Goal: Information Seeking & Learning: Check status

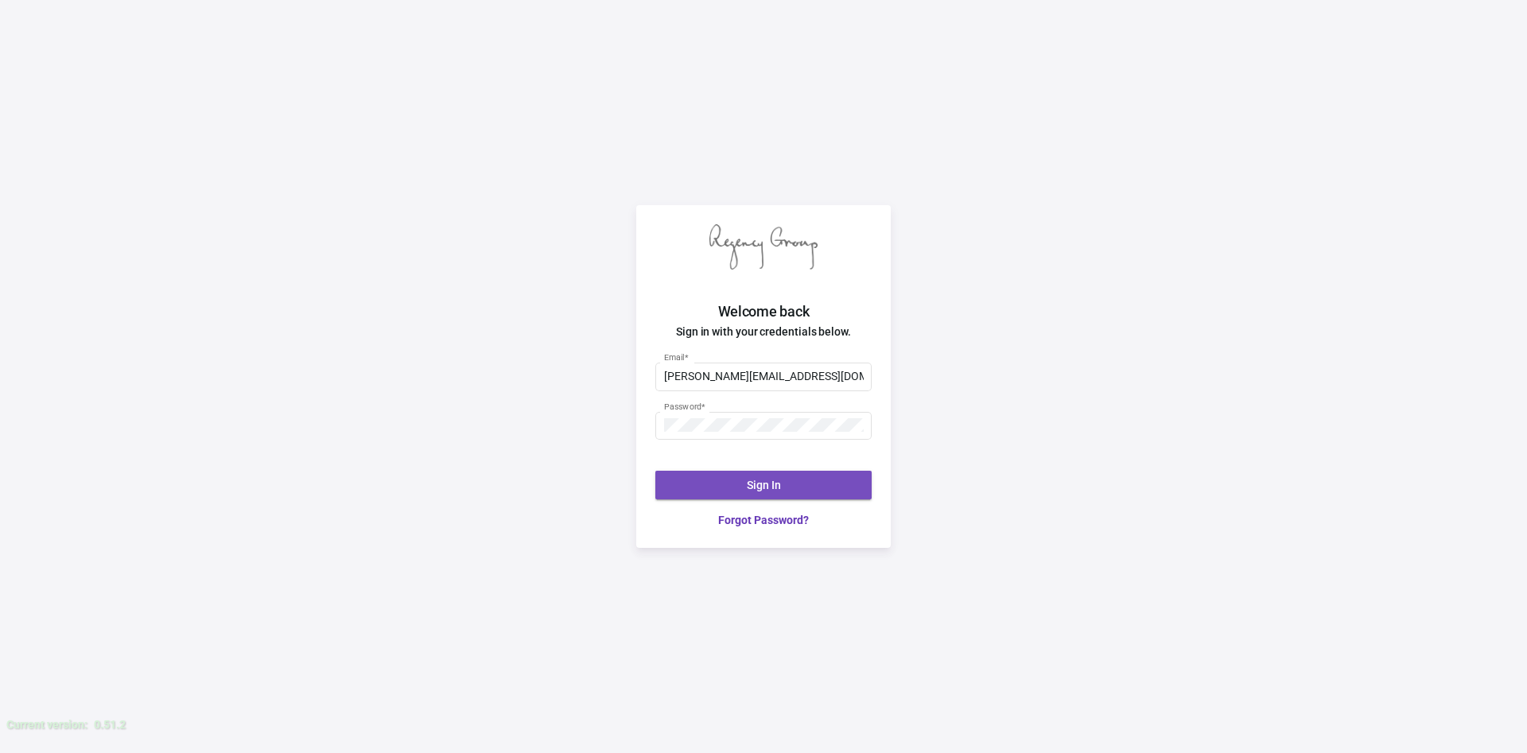
click at [787, 490] on button "Sign In" at bounding box center [763, 485] width 216 height 29
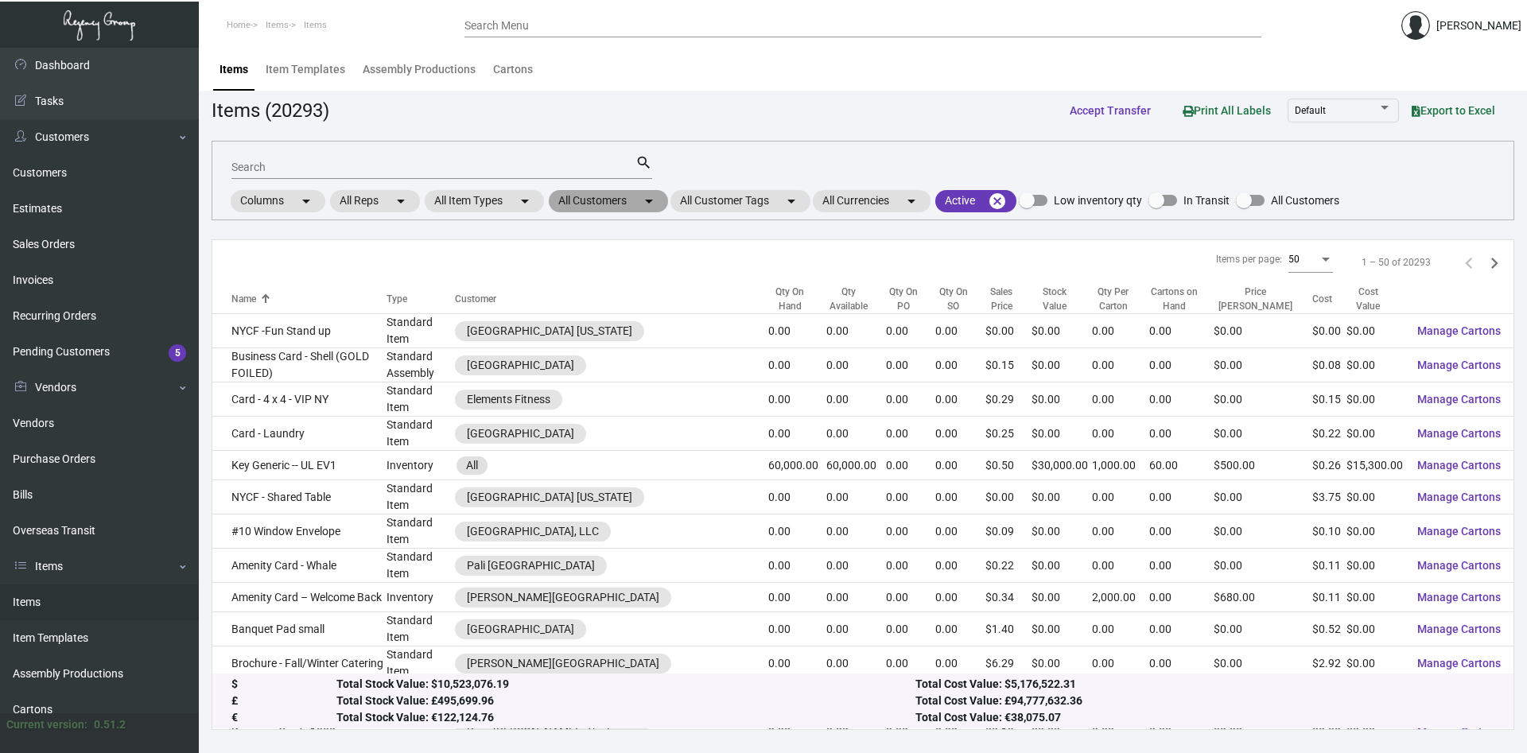
click at [603, 204] on mat-chip "All Customers arrow_drop_down" at bounding box center [608, 201] width 119 height 22
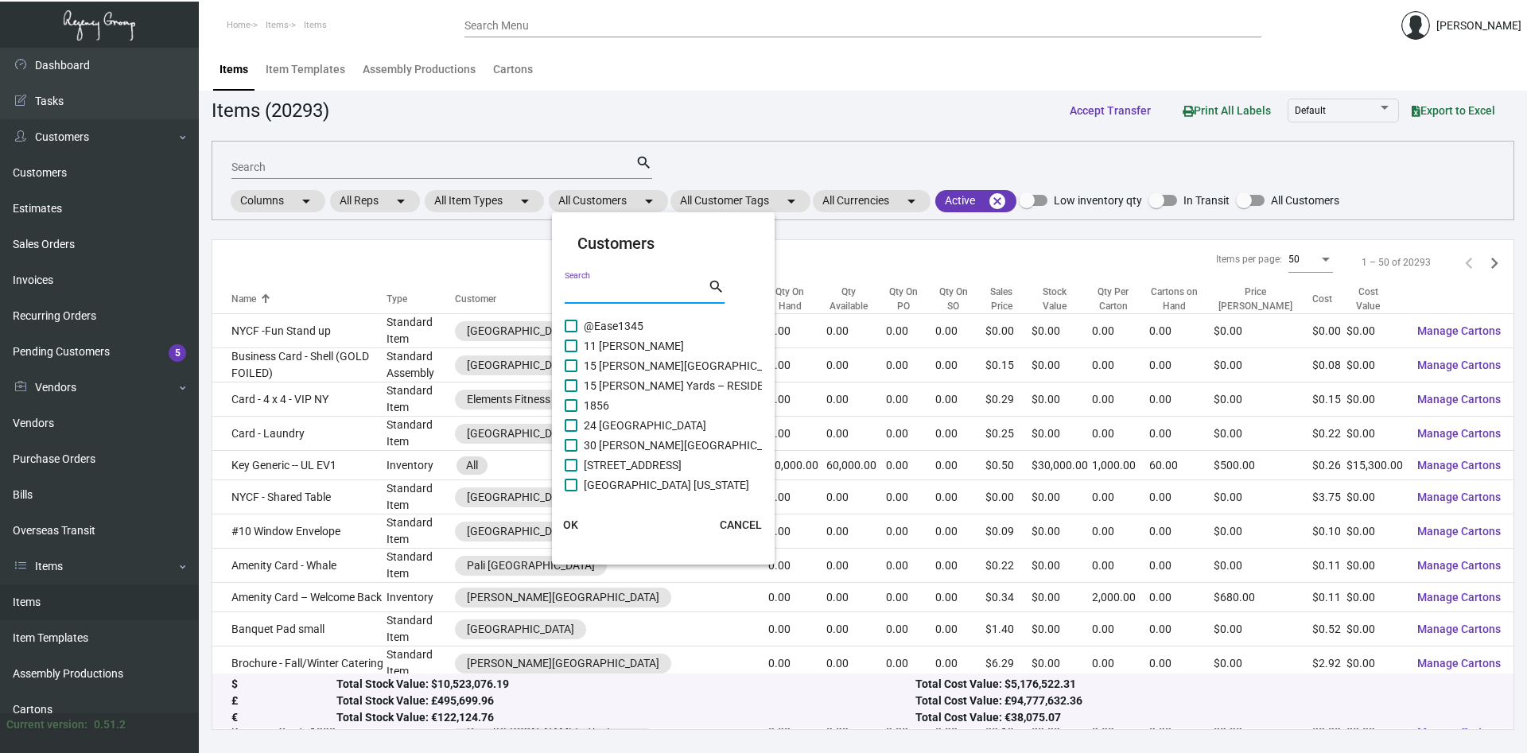
click at [607, 288] on input "Search" at bounding box center [636, 291] width 143 height 13
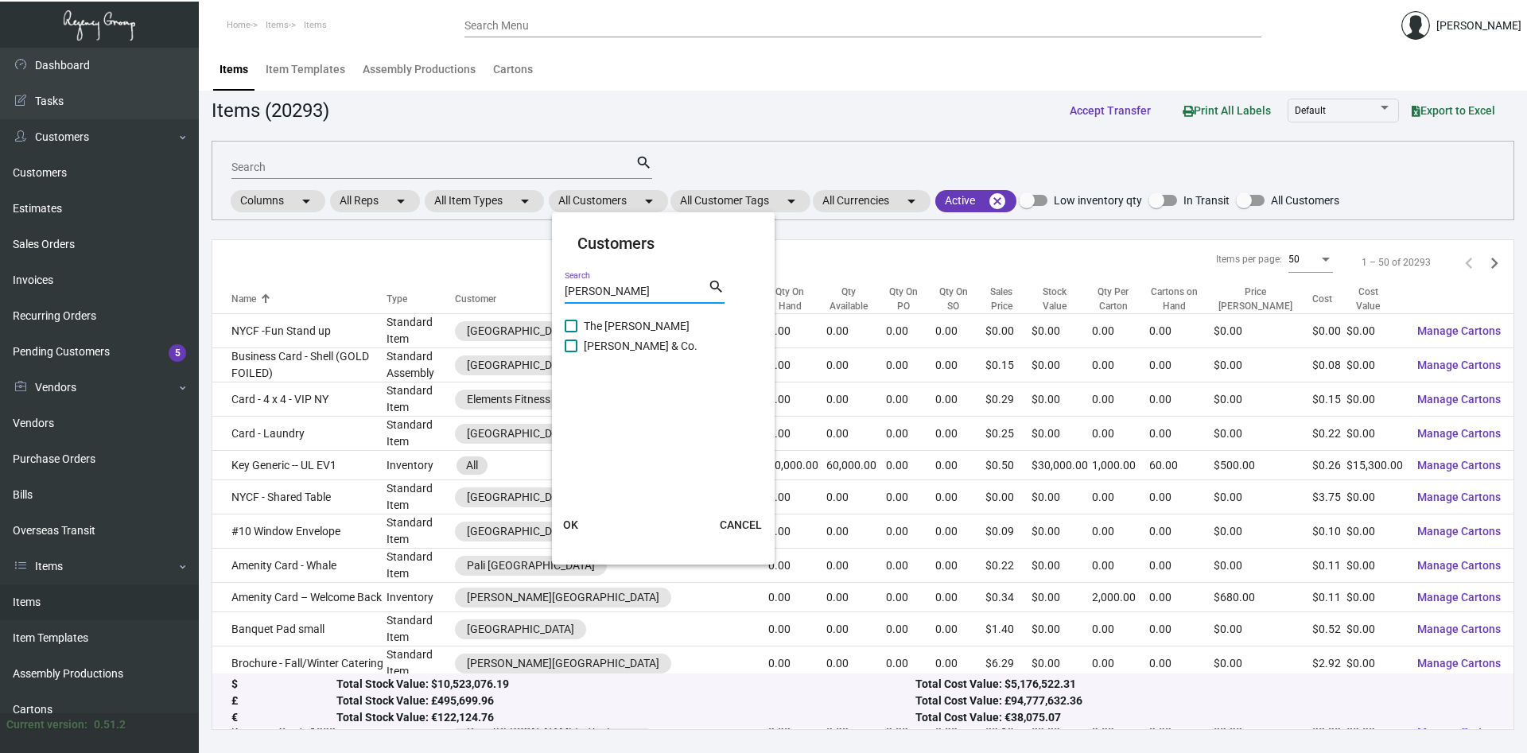
type input "[PERSON_NAME]"
click at [568, 324] on span at bounding box center [571, 326] width 13 height 13
click at [570, 332] on input "The [PERSON_NAME]" at bounding box center [570, 332] width 1 height 1
checkbox input "true"
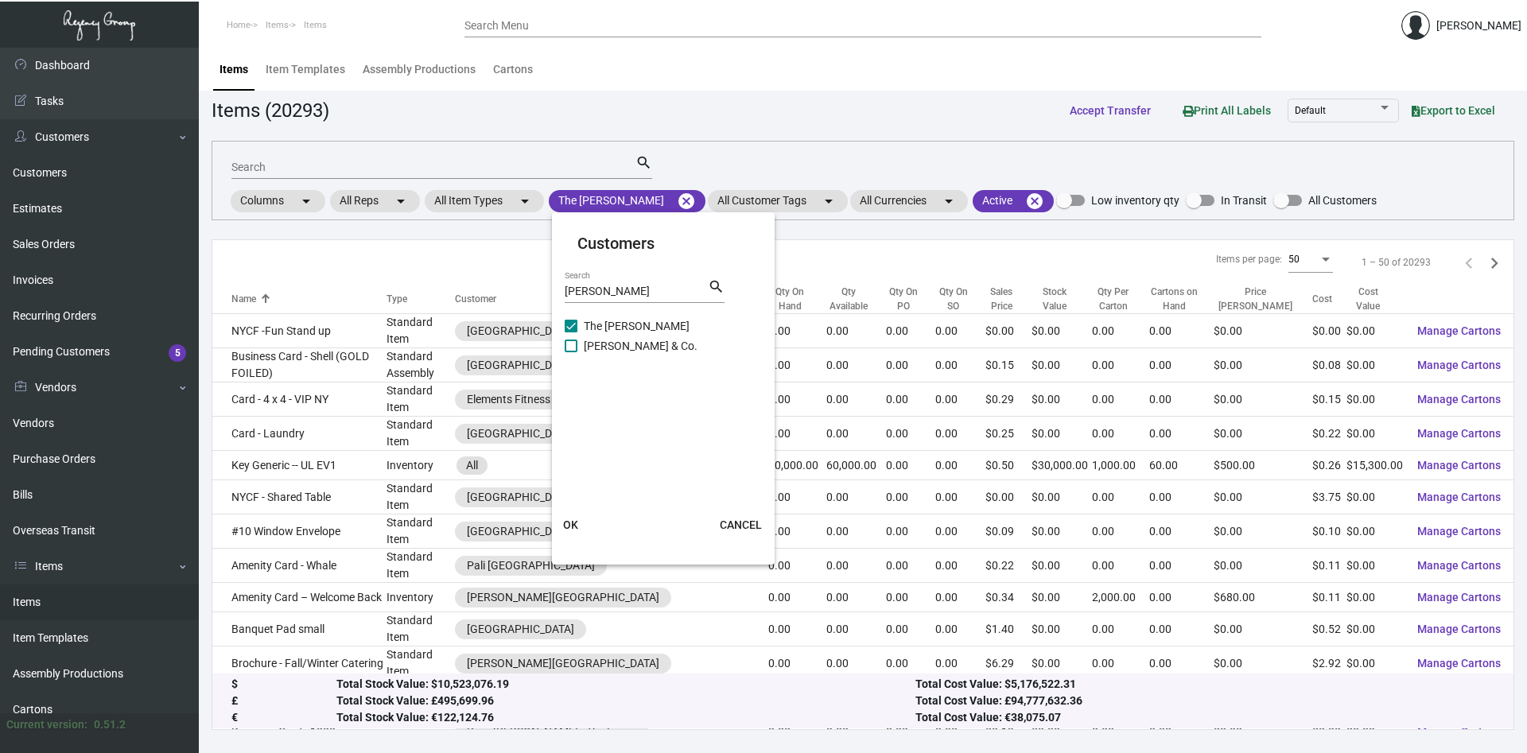
click at [572, 525] on span "OK" at bounding box center [570, 524] width 15 height 13
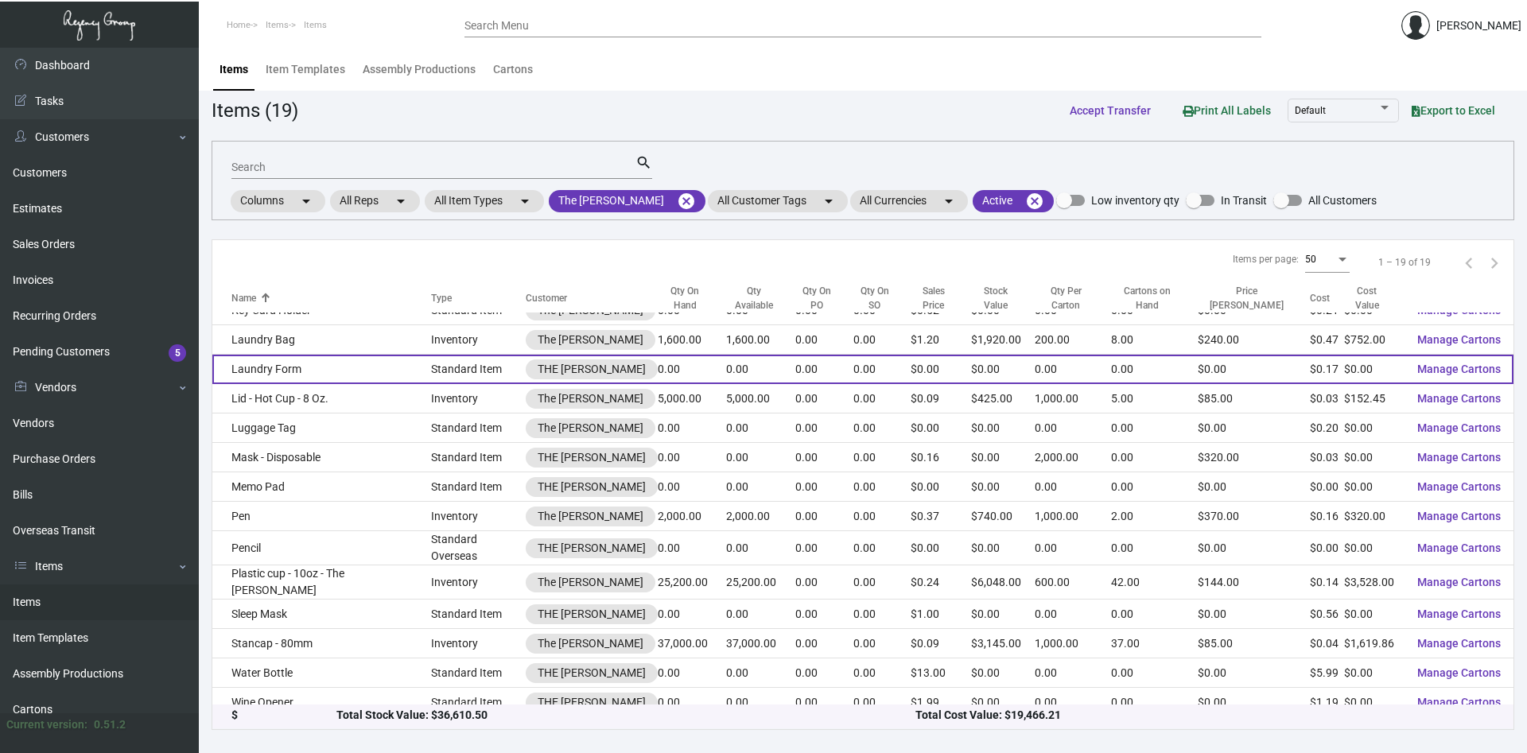
scroll to position [167, 0]
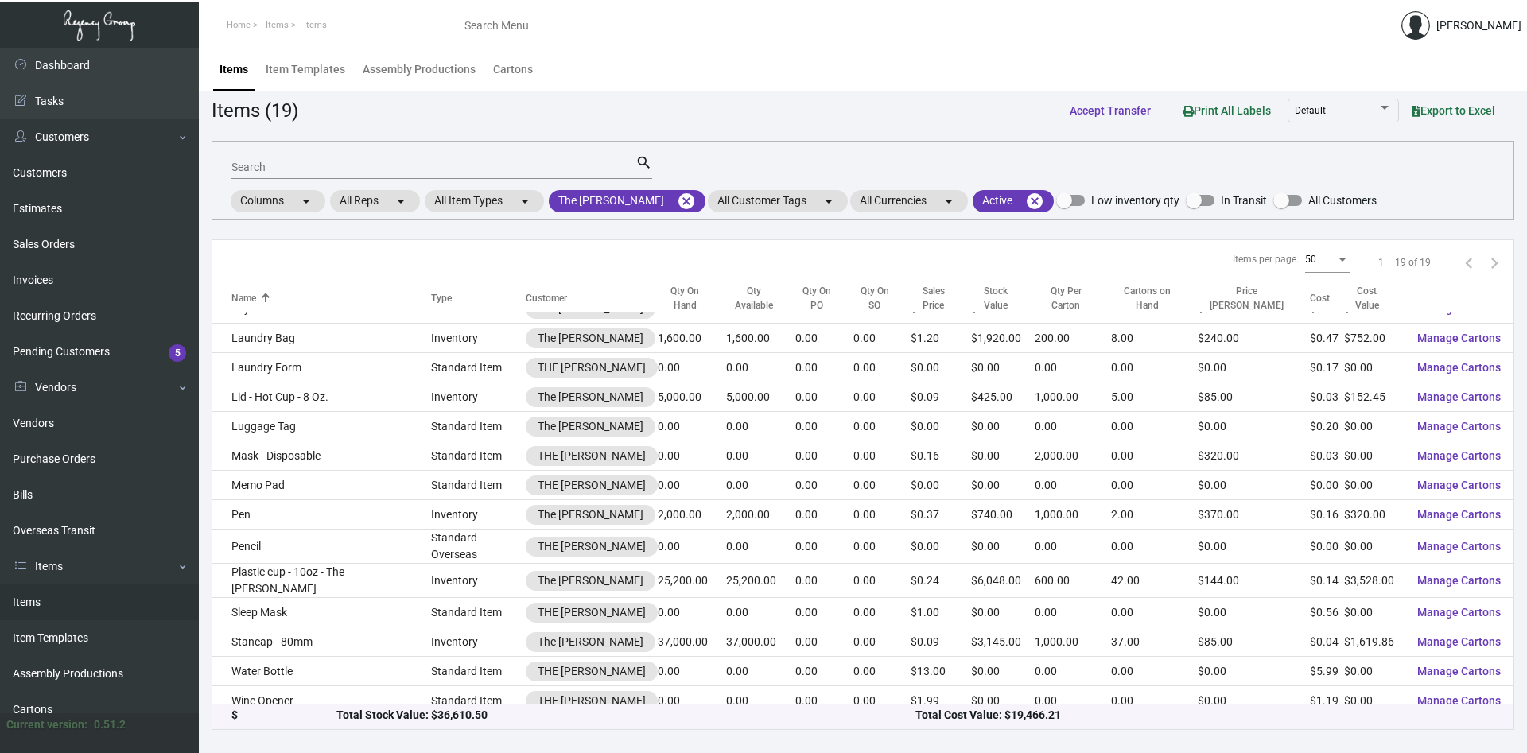
click at [359, 158] on div "Search" at bounding box center [433, 166] width 404 height 25
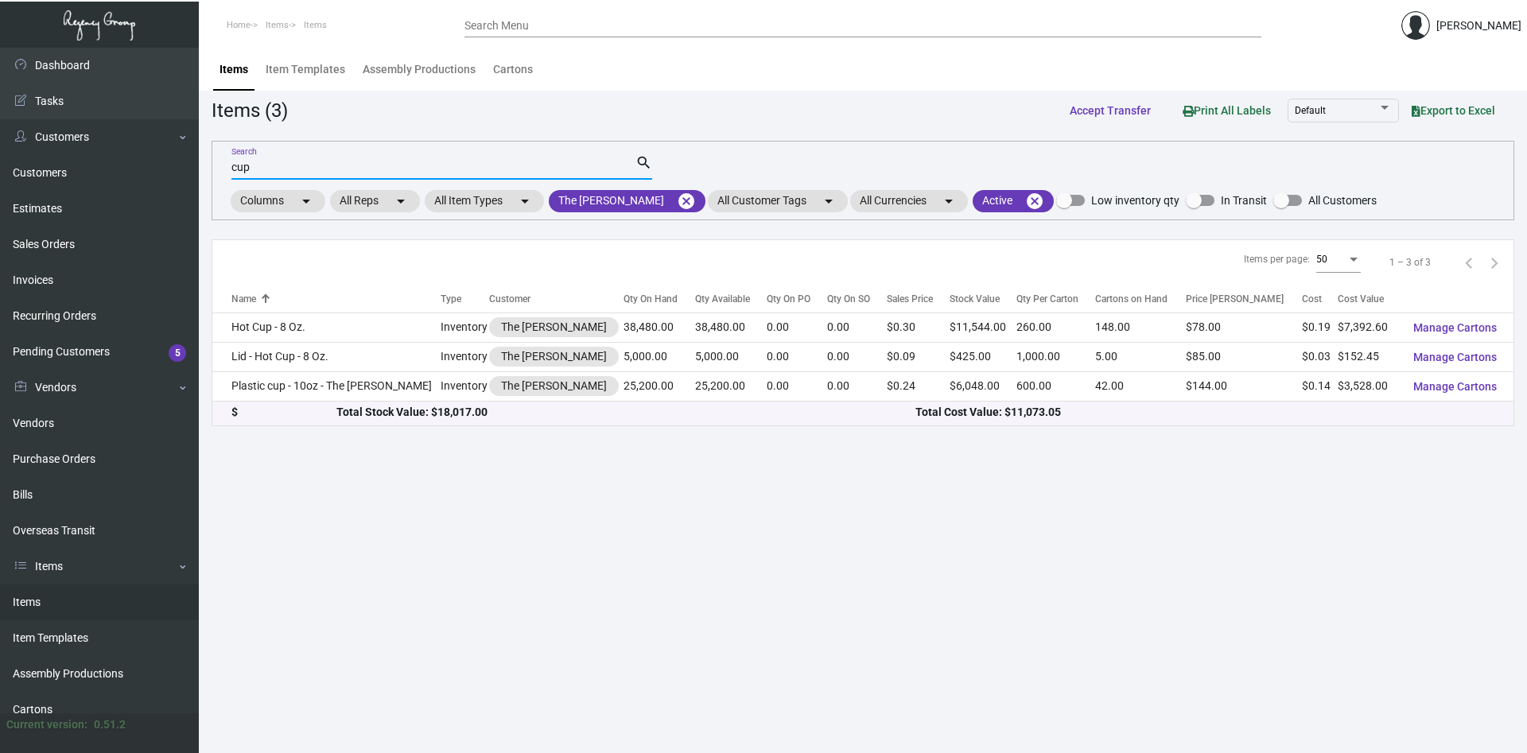
scroll to position [0, 0]
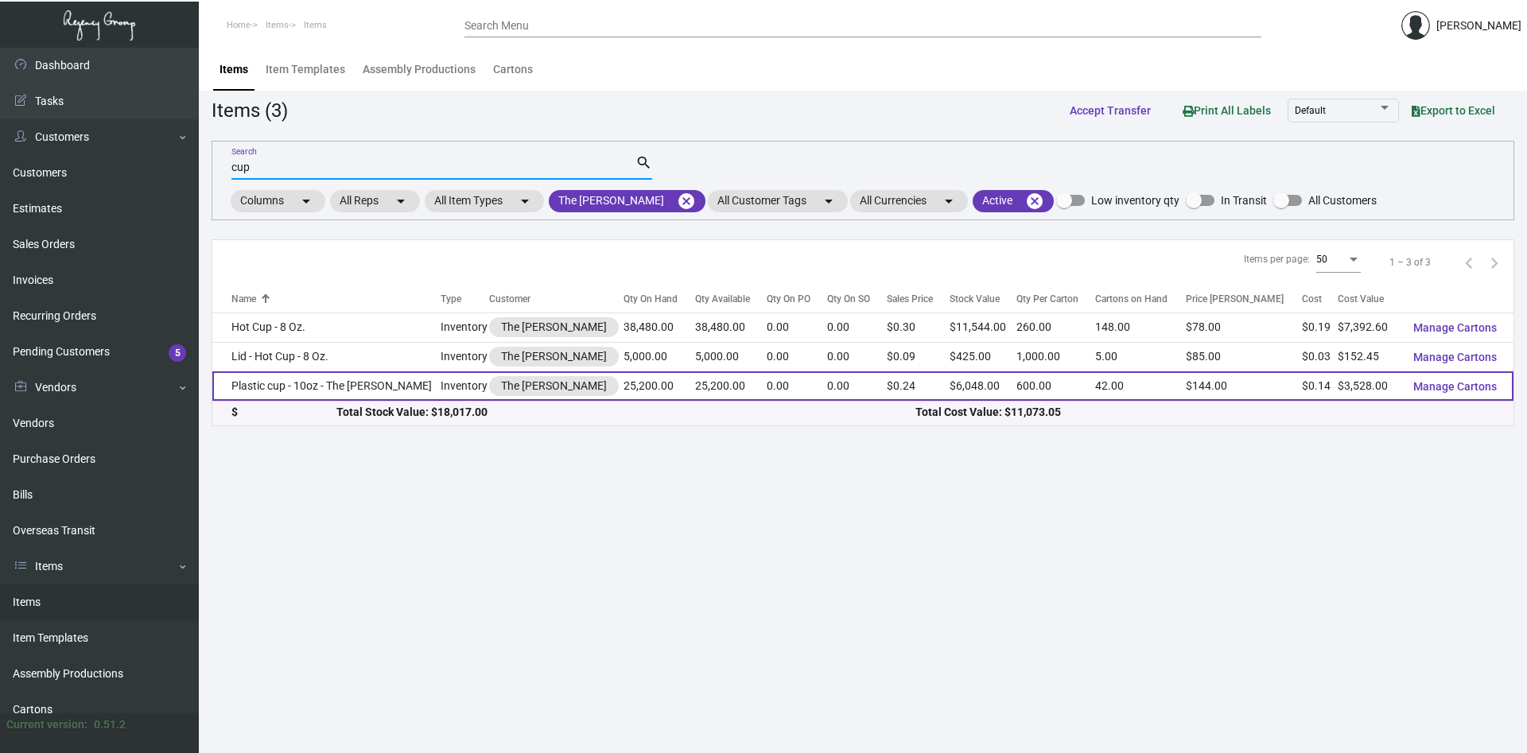
type input "cup"
click at [356, 388] on td "Plastic cup - 10oz - The [PERSON_NAME]" at bounding box center [326, 385] width 228 height 29
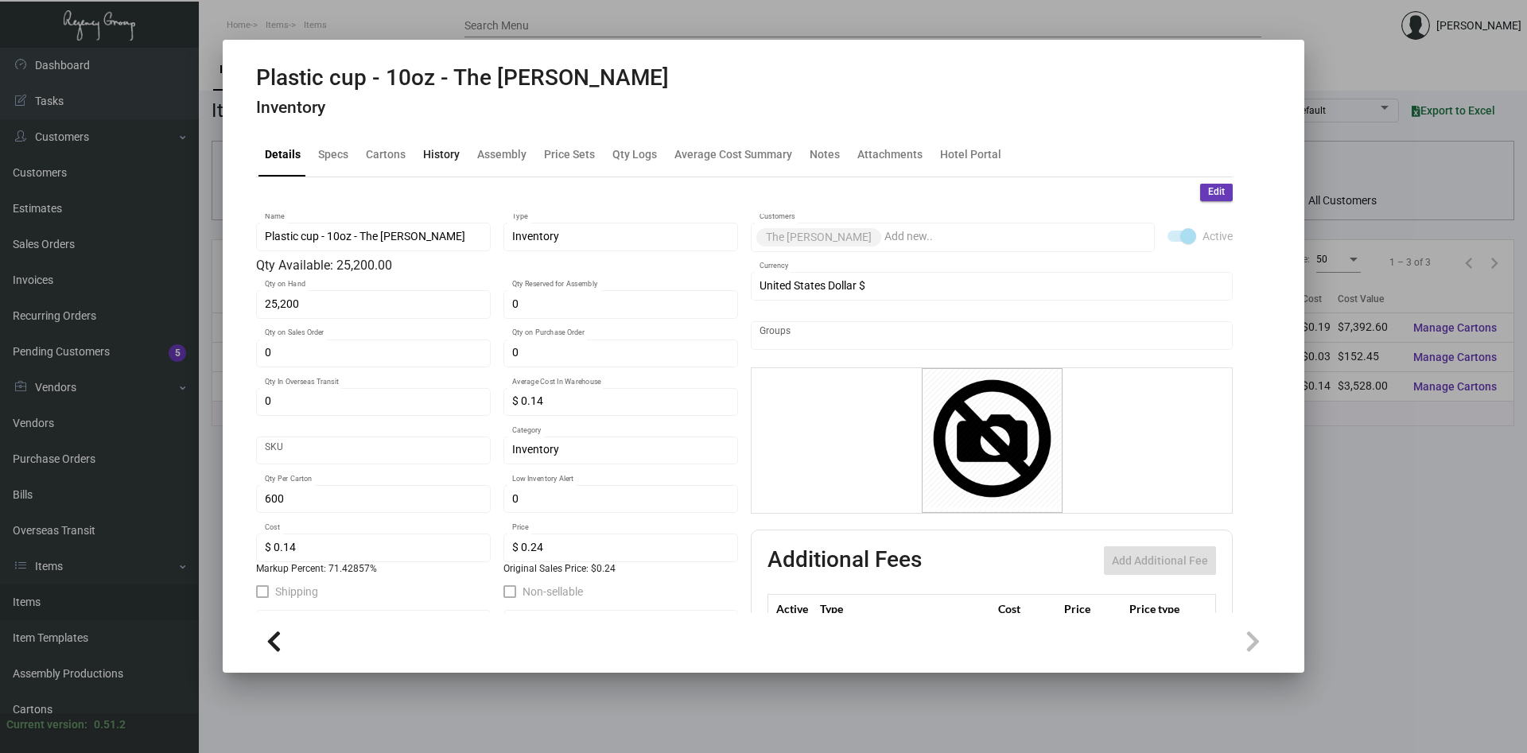
click at [451, 155] on div "History" at bounding box center [441, 154] width 37 height 17
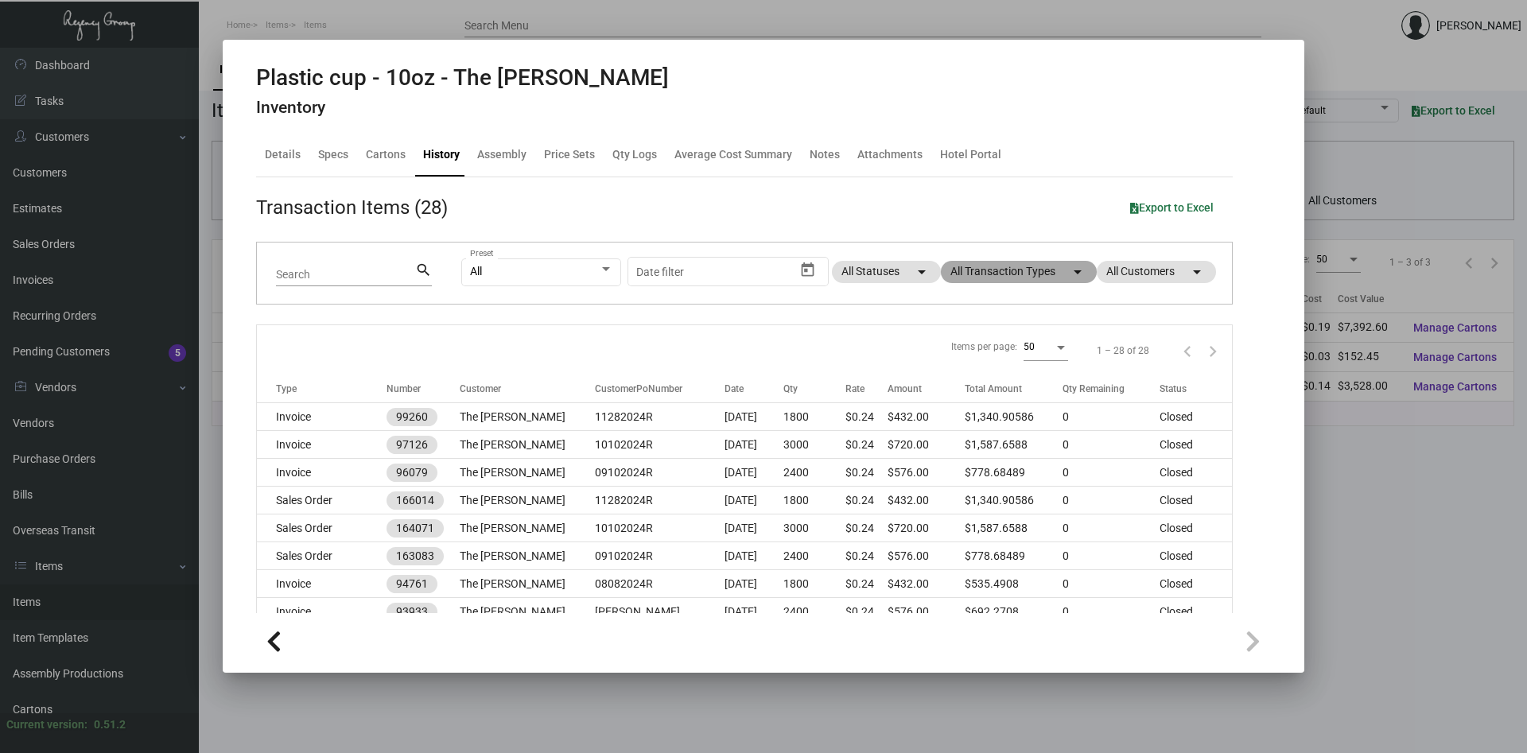
click at [1007, 274] on mat-chip "All Transaction Types arrow_drop_down" at bounding box center [1019, 272] width 156 height 22
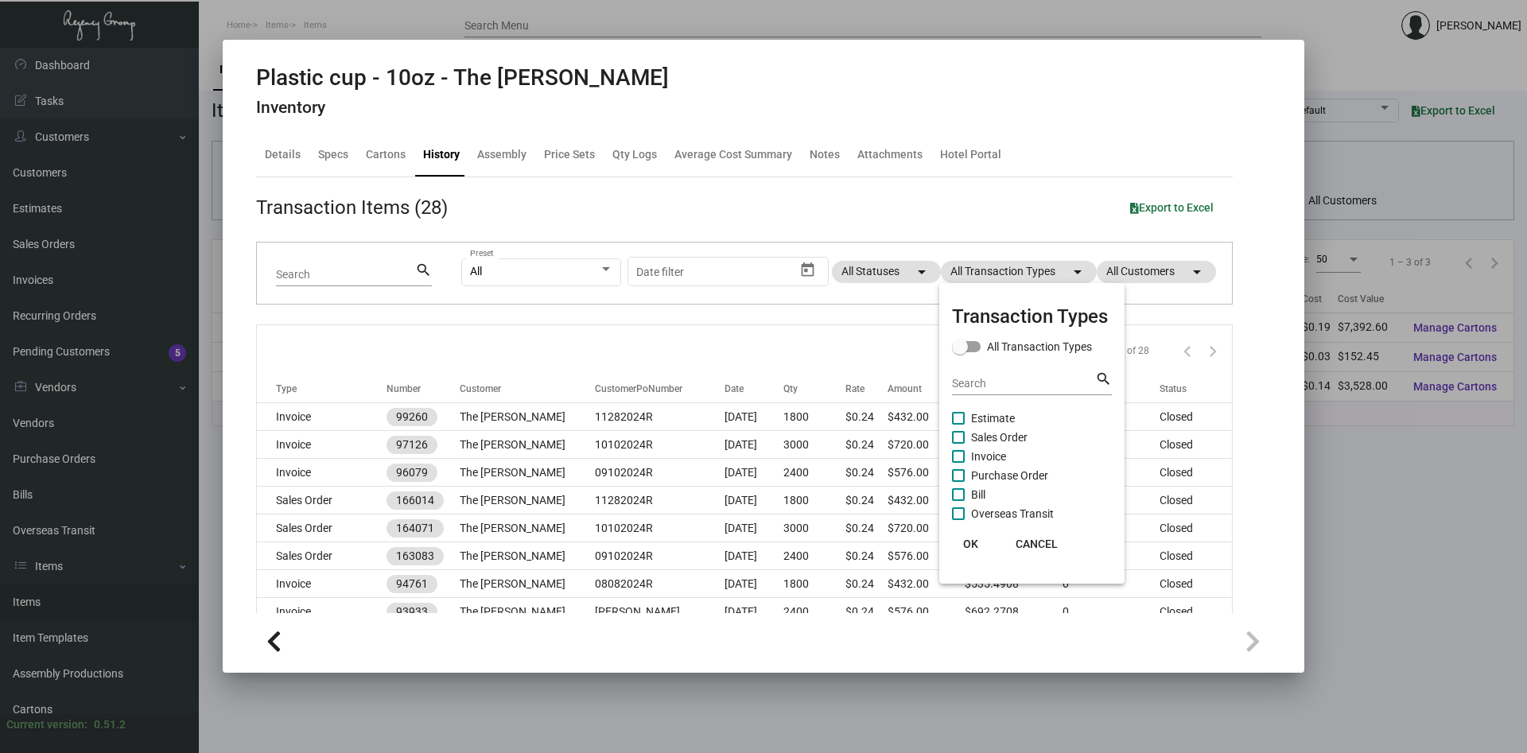
click at [1011, 475] on span "Purchase Order" at bounding box center [1009, 475] width 77 height 19
click at [958, 482] on input "Purchase Order" at bounding box center [957, 482] width 1 height 1
checkbox input "true"
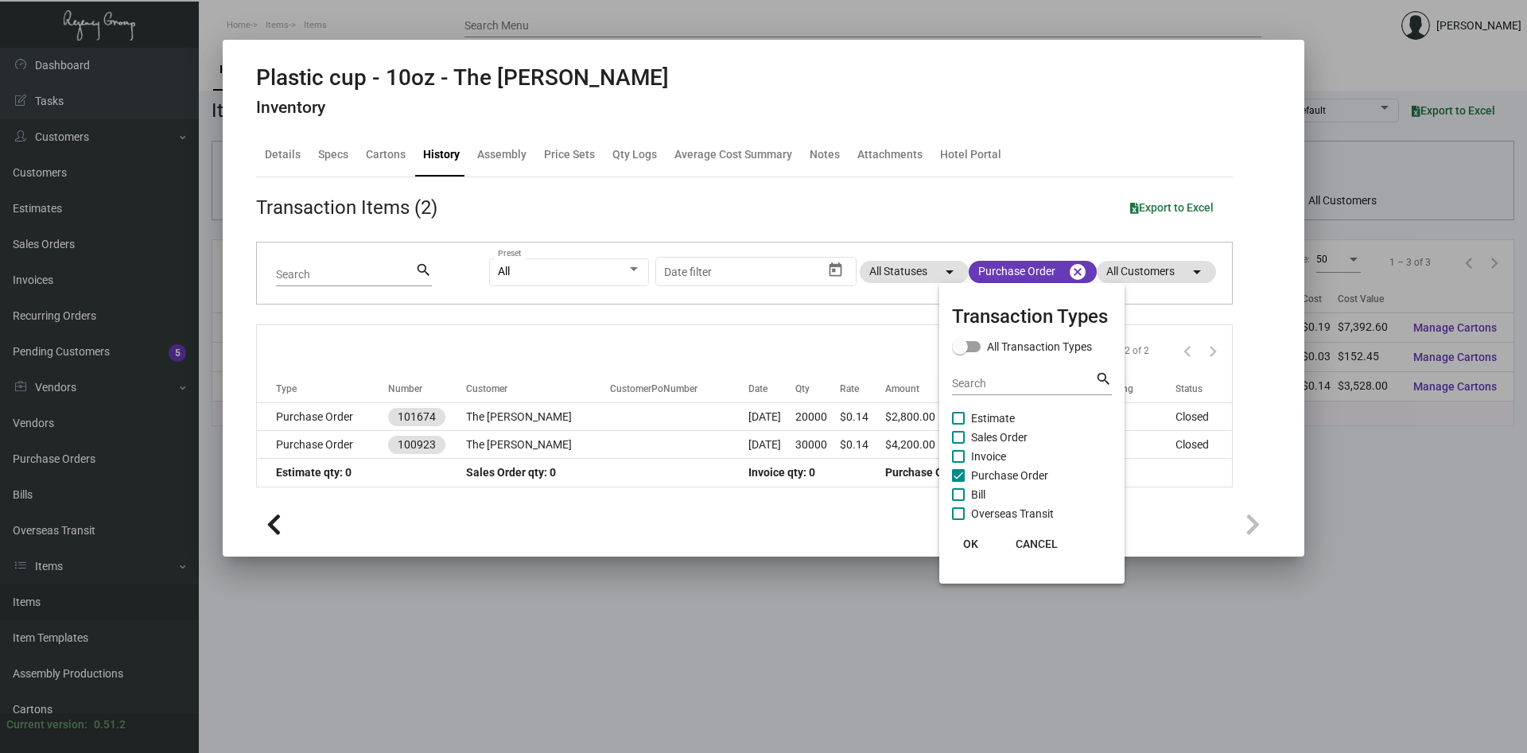
click at [972, 549] on span "OK" at bounding box center [970, 543] width 15 height 13
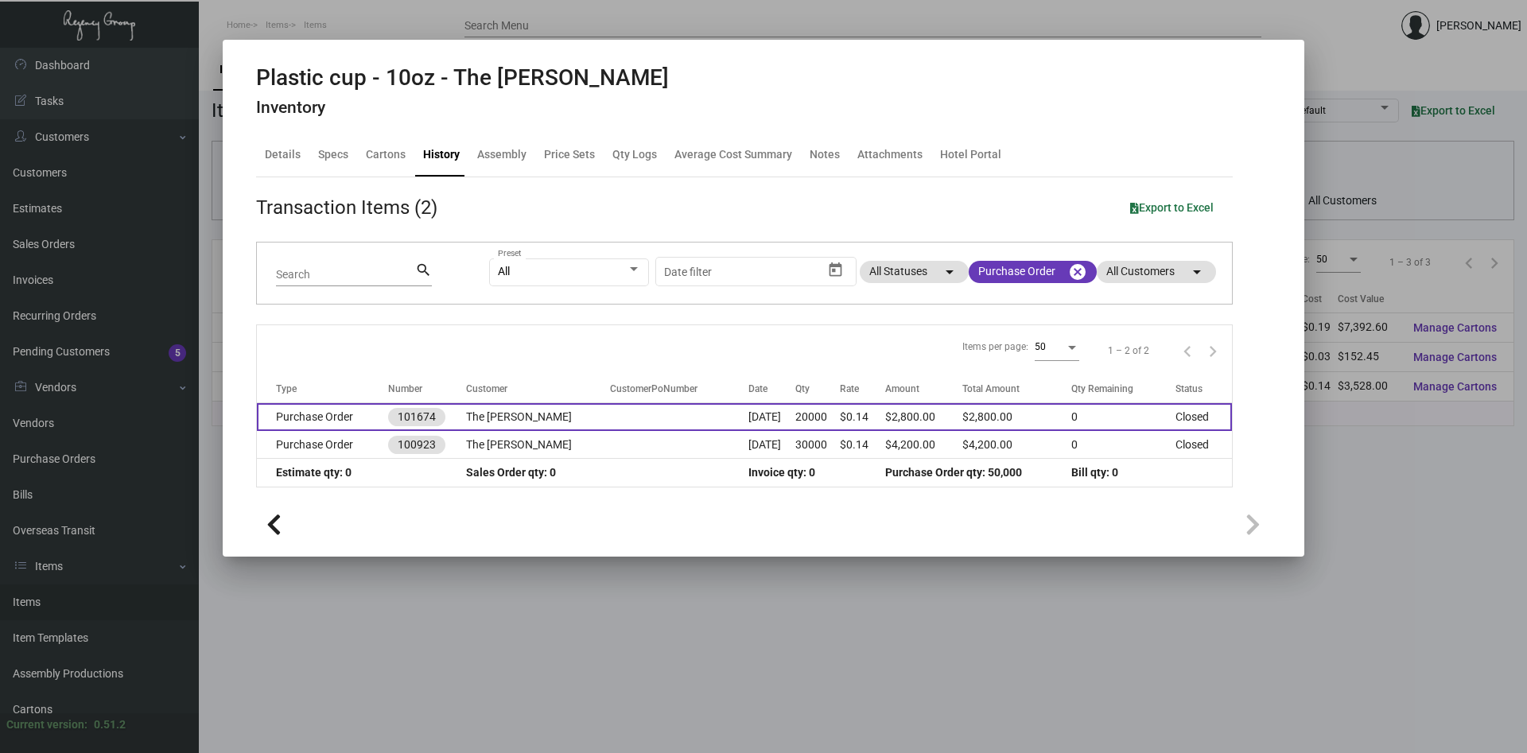
click at [690, 416] on td at bounding box center [679, 417] width 138 height 28
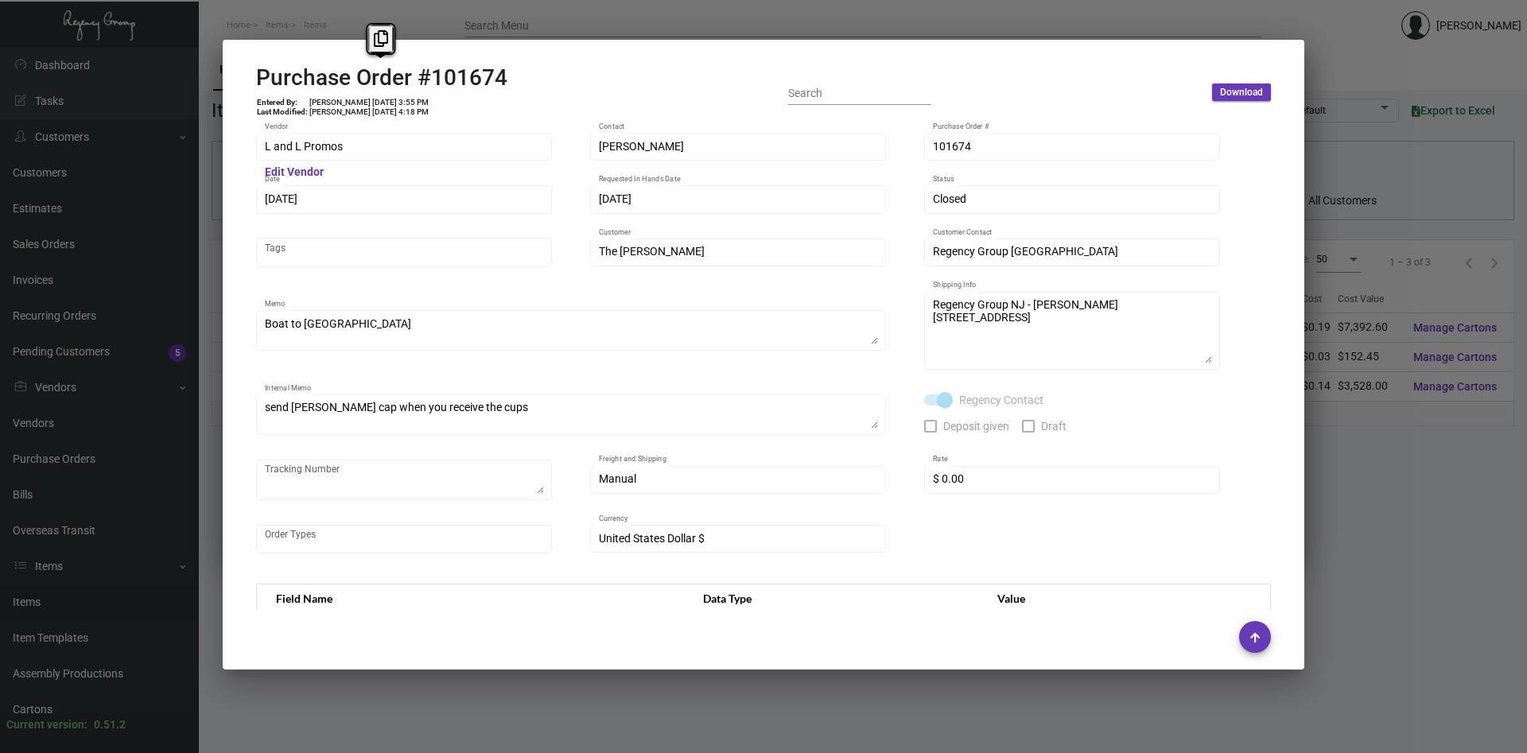
copy div "Purchase Order #101674"
drag, startPoint x: 510, startPoint y: 80, endPoint x: 186, endPoint y: 77, distance: 324.4
click at [223, 77] on mat-dialog-container "Purchase Order #101674 Entered By: [PERSON_NAME] [DATE] 3:55 PM Last Modified: …" at bounding box center [763, 355] width 1081 height 630
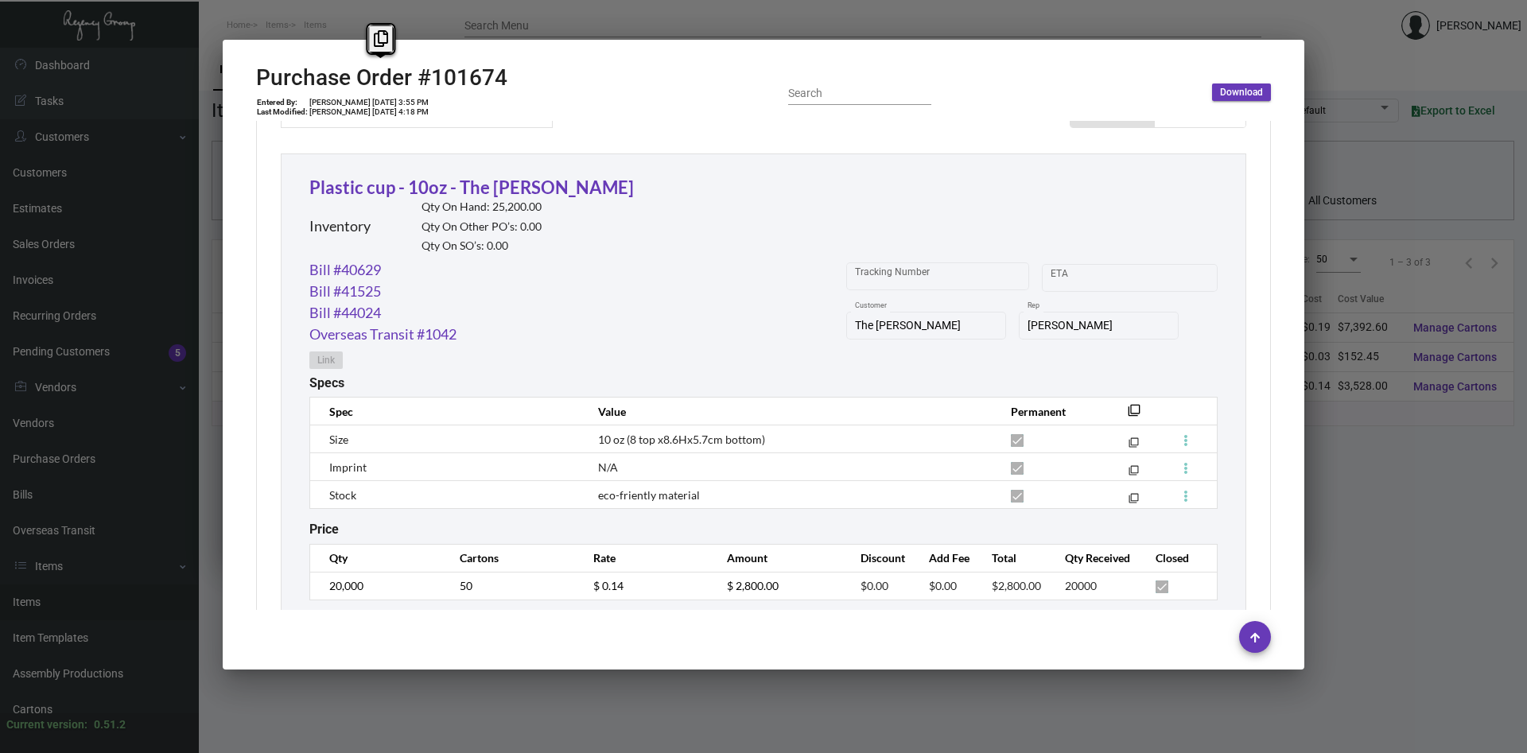
scroll to position [677, 0]
